Goal: Check status

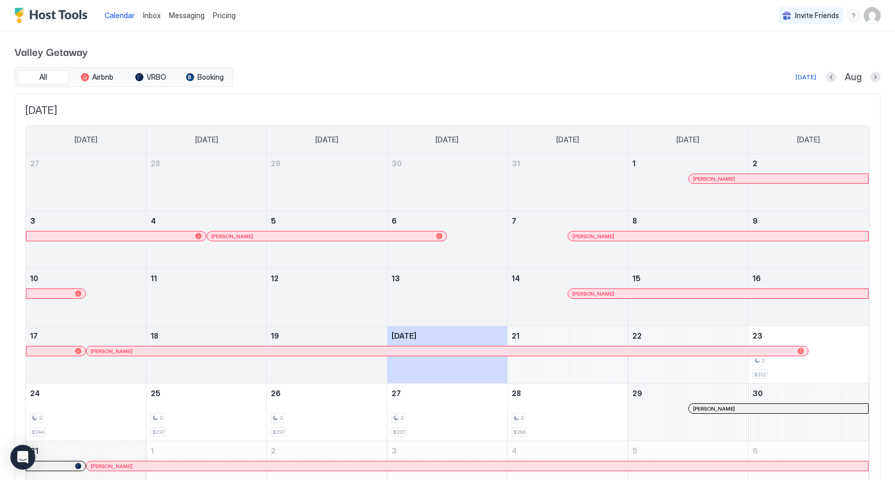
scroll to position [61, 0]
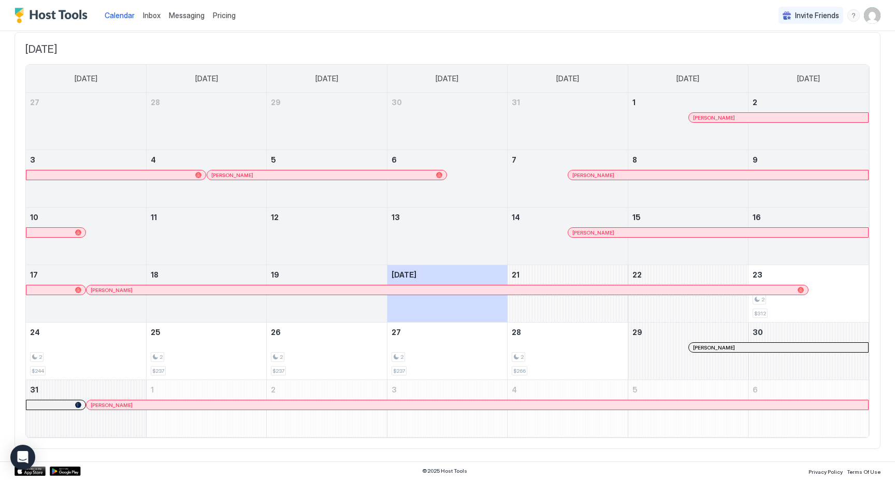
click at [724, 349] on div at bounding box center [724, 348] width 8 height 8
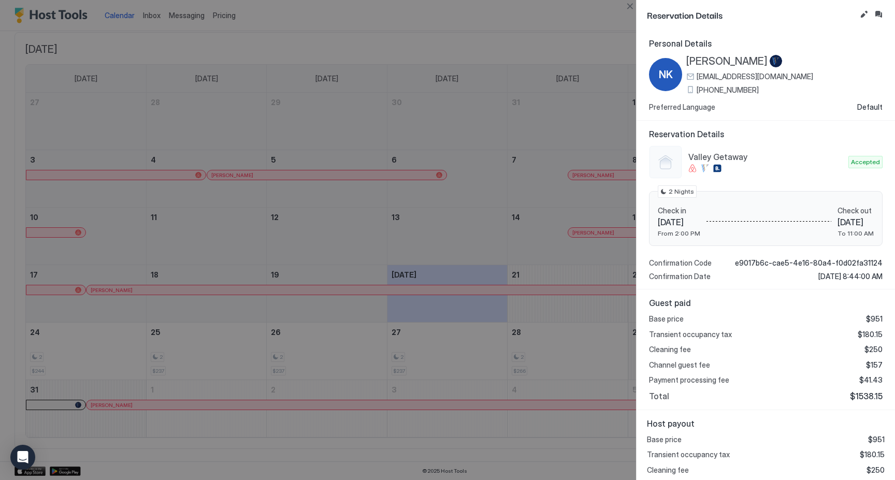
scroll to position [34, 0]
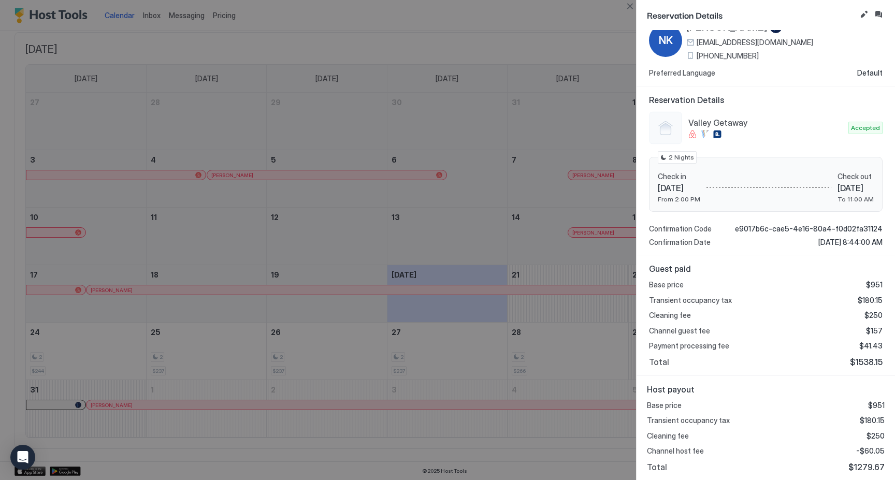
click at [638, 243] on div "Reservation Details Valley Getaway Accepted Check in [DATE] From 2:00 PM Check …" at bounding box center [766, 171] width 259 height 169
click at [571, 246] on div at bounding box center [447, 240] width 895 height 480
click at [480, 330] on div at bounding box center [447, 240] width 895 height 480
click at [629, 7] on button "Close" at bounding box center [630, 6] width 12 height 12
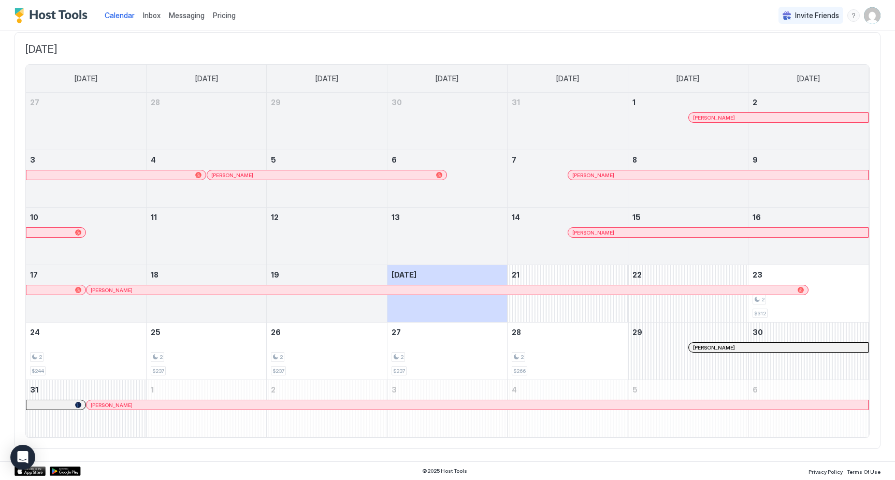
click at [283, 405] on div at bounding box center [283, 405] width 8 height 8
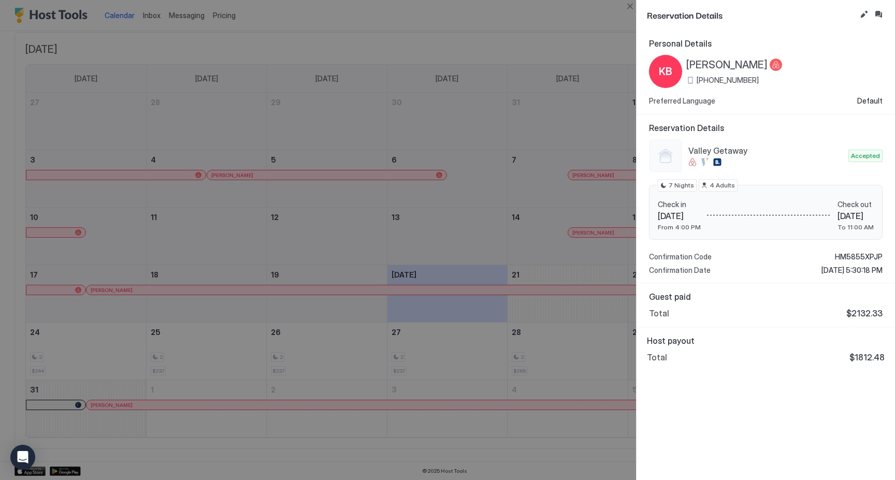
click at [268, 435] on div at bounding box center [447, 240] width 895 height 480
click at [261, 346] on div at bounding box center [447, 240] width 895 height 480
click at [630, 6] on button "Close" at bounding box center [630, 6] width 12 height 12
